Goal: Navigation & Orientation: Find specific page/section

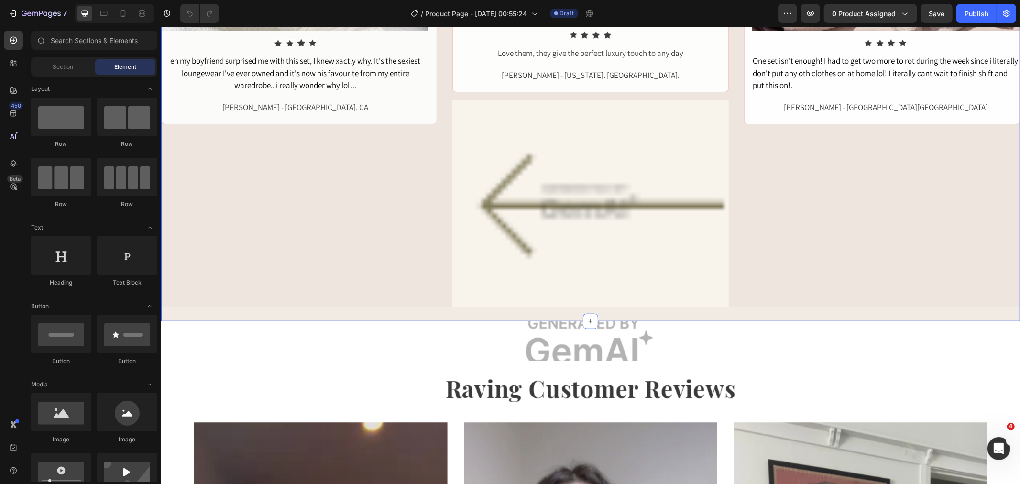
scroll to position [372, 0]
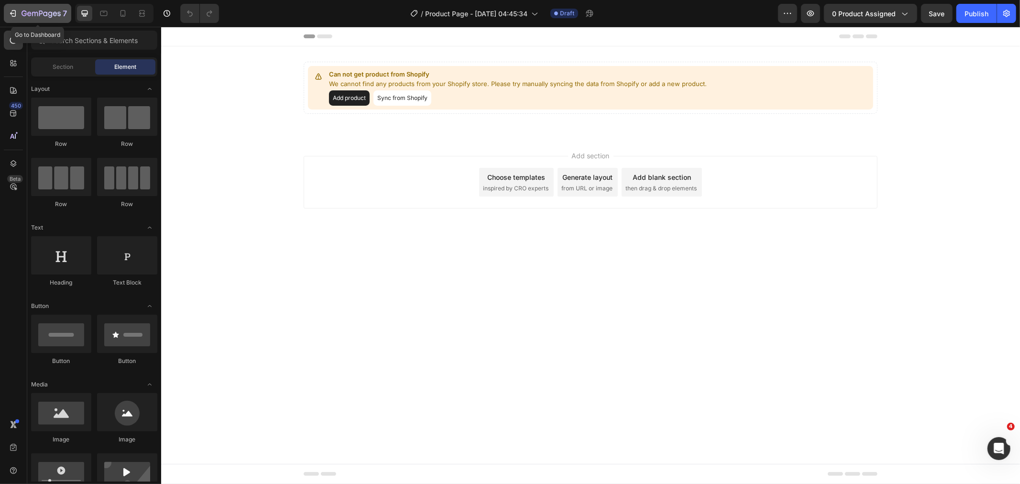
click at [10, 12] on icon "button" at bounding box center [13, 14] width 10 height 10
